Goal: Information Seeking & Learning: Check status

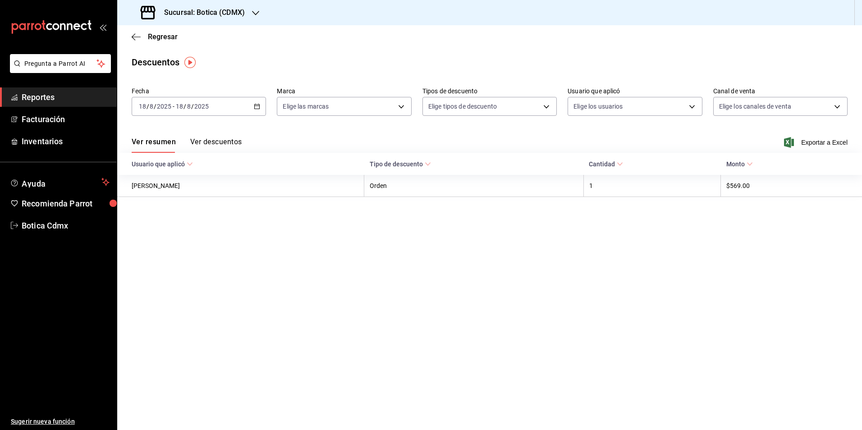
click at [27, 92] on span "Reportes" at bounding box center [66, 97] width 88 height 12
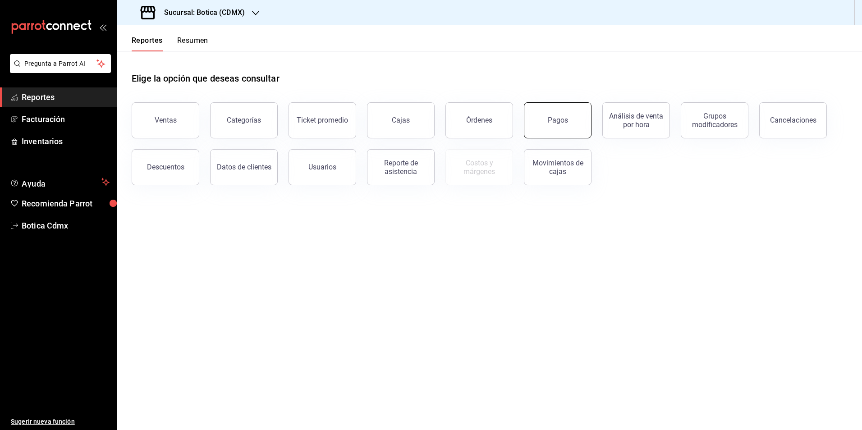
click at [570, 129] on button "Pagos" at bounding box center [558, 120] width 68 height 36
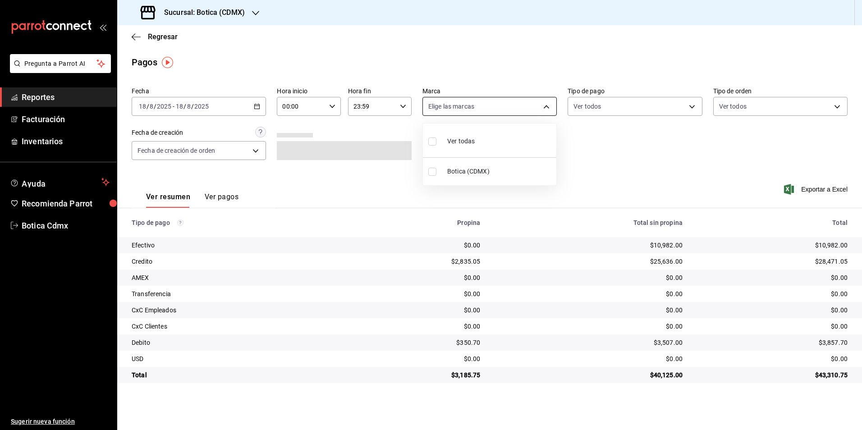
click at [548, 109] on body "Pregunta a Parrot AI Reportes Facturación Inventarios Ayuda Recomienda Parrot B…" at bounding box center [431, 215] width 862 height 430
click at [548, 109] on div at bounding box center [431, 215] width 862 height 430
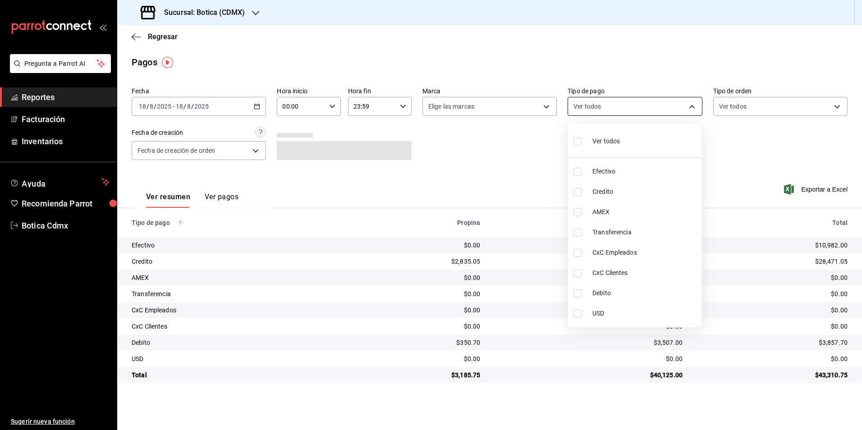
click at [693, 111] on body "Pregunta a Parrot AI Reportes Facturación Inventarios Ayuda Recomienda Parrot B…" at bounding box center [431, 215] width 862 height 430
click at [606, 193] on span "Credito" at bounding box center [645, 191] width 106 height 9
type input "b4da851e-66ec-43b1-8a0b-e545688a4eb6"
checkbox input "true"
click at [598, 293] on span "Debito" at bounding box center [645, 293] width 106 height 9
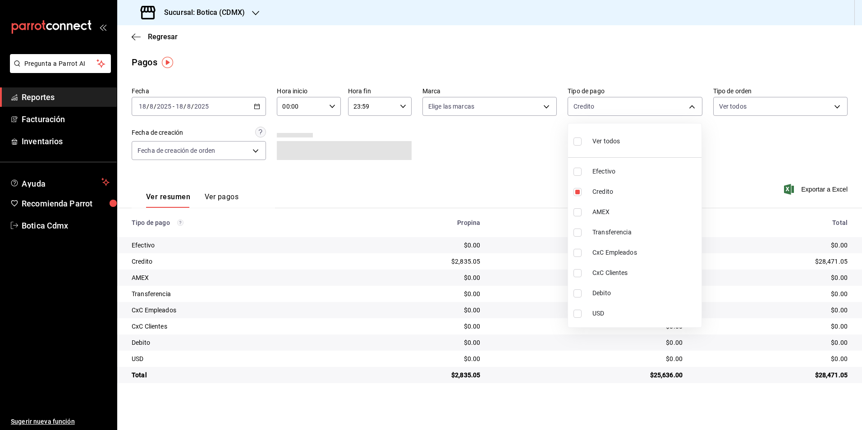
type input "b4da851e-66ec-43b1-8a0b-e545688a4eb6,11579032-5cf0-46af-9956-e0058136143e"
checkbox input "true"
click at [748, 137] on div at bounding box center [431, 215] width 862 height 430
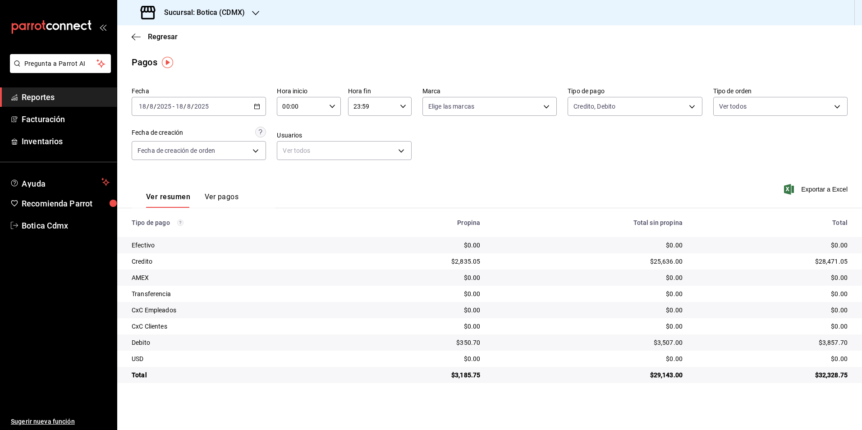
drag, startPoint x: 37, startPoint y: 96, endPoint x: 115, endPoint y: 101, distance: 78.6
click at [37, 96] on span "Reportes" at bounding box center [66, 97] width 88 height 12
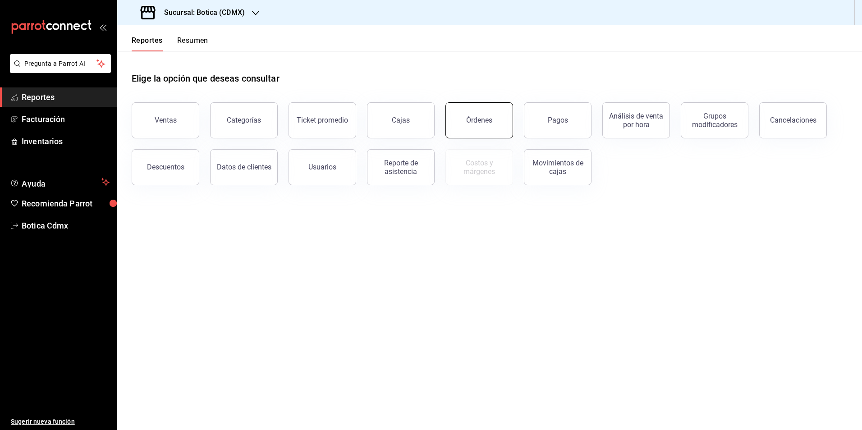
click at [489, 121] on div "Órdenes" at bounding box center [479, 120] width 26 height 9
